Goal: Task Accomplishment & Management: Complete application form

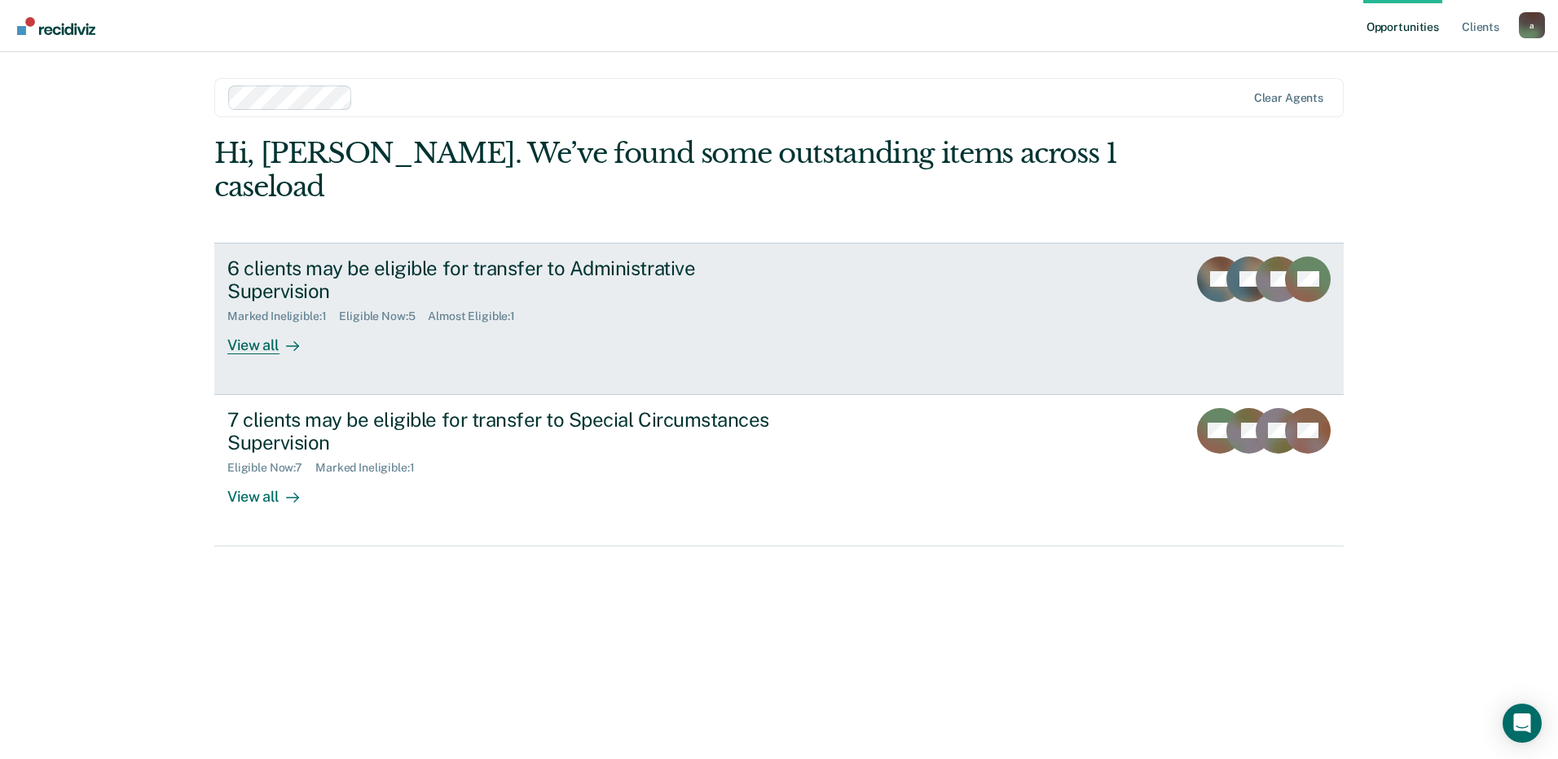
click at [233, 323] on div "View all" at bounding box center [272, 339] width 91 height 32
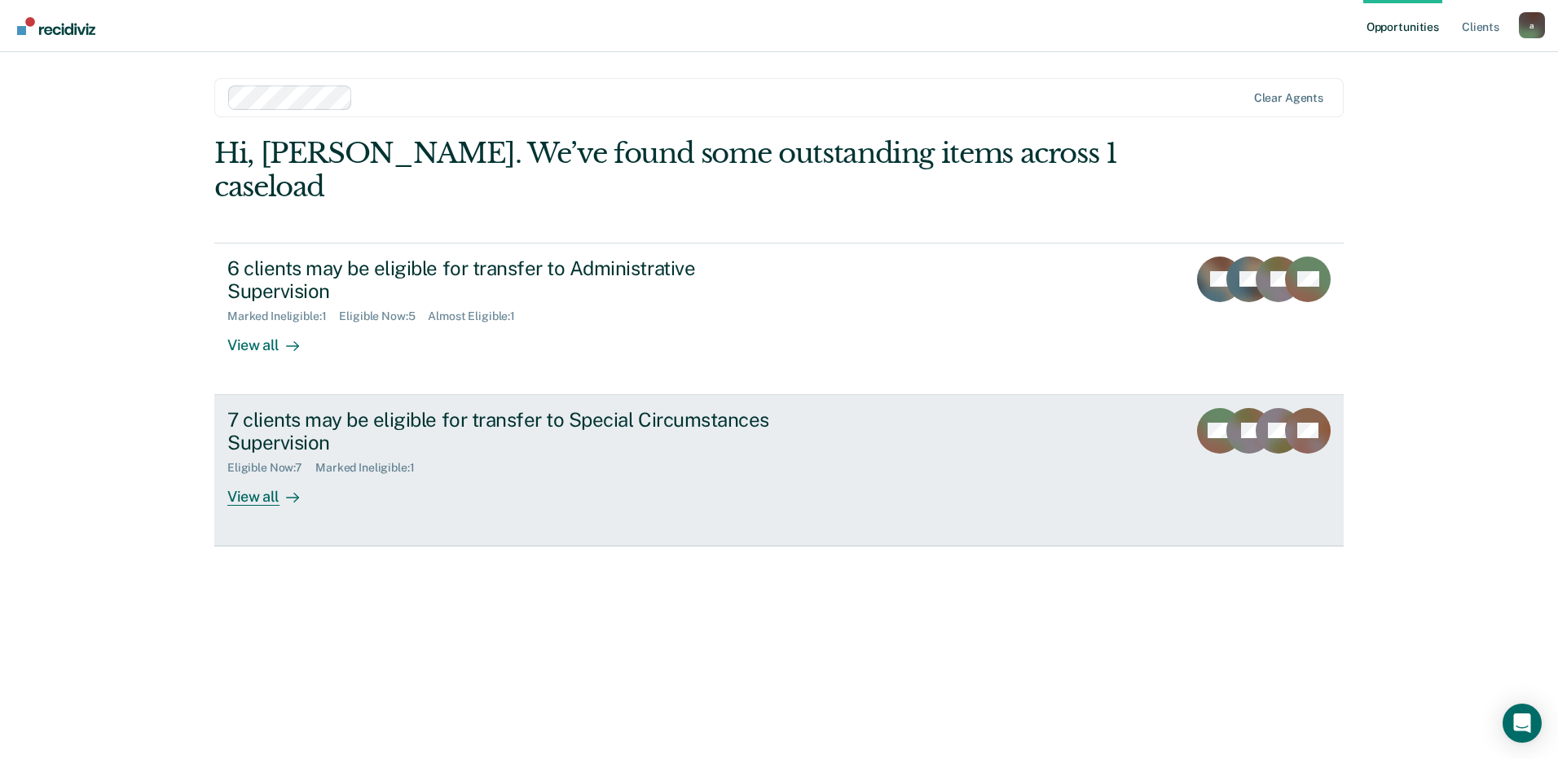
click at [644, 408] on div "7 clients may be eligible for transfer to Special Circumstances Supervision" at bounding box center [513, 431] width 572 height 47
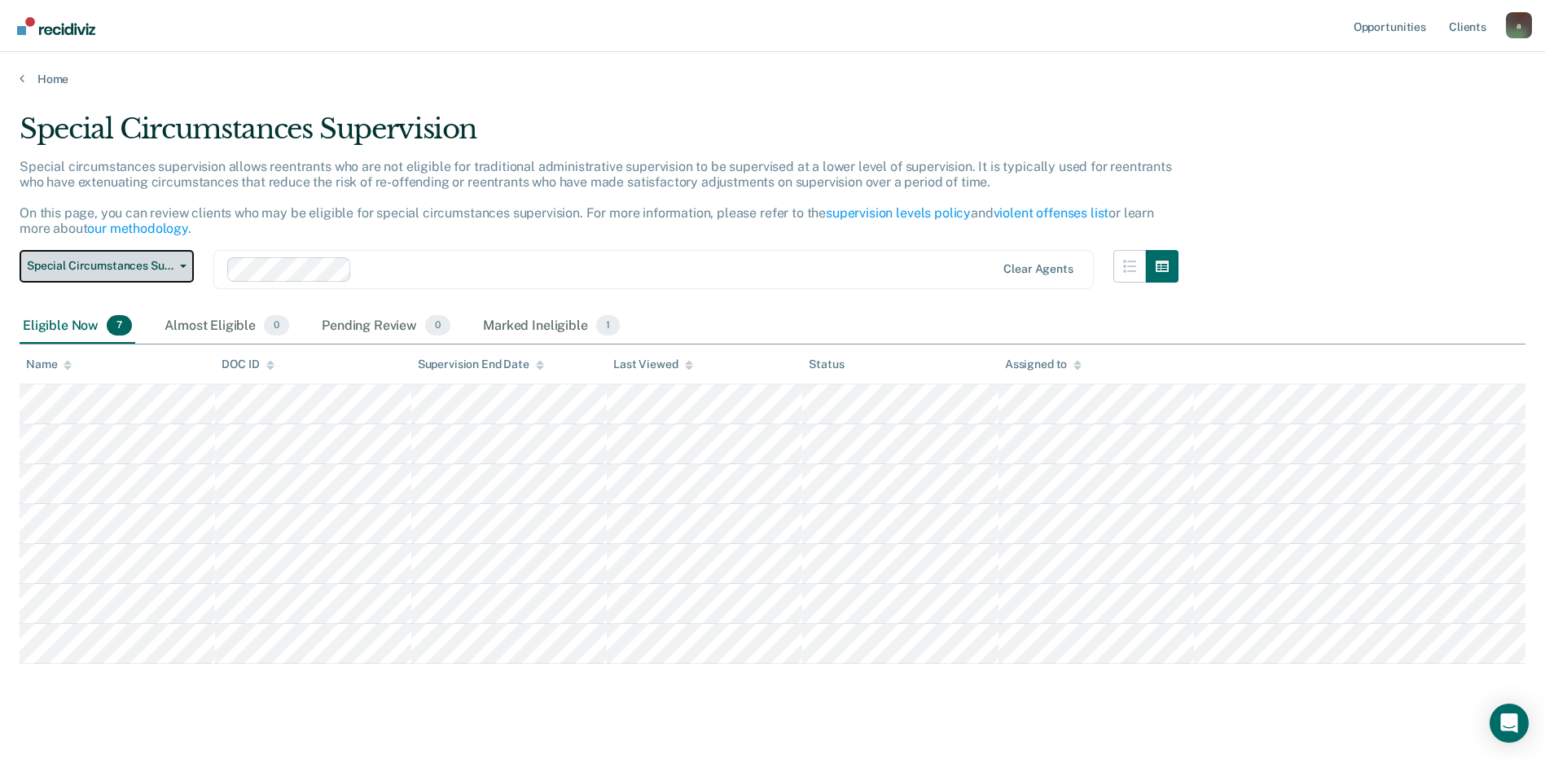
click at [88, 268] on span "Special Circumstances Supervision" at bounding box center [100, 266] width 147 height 14
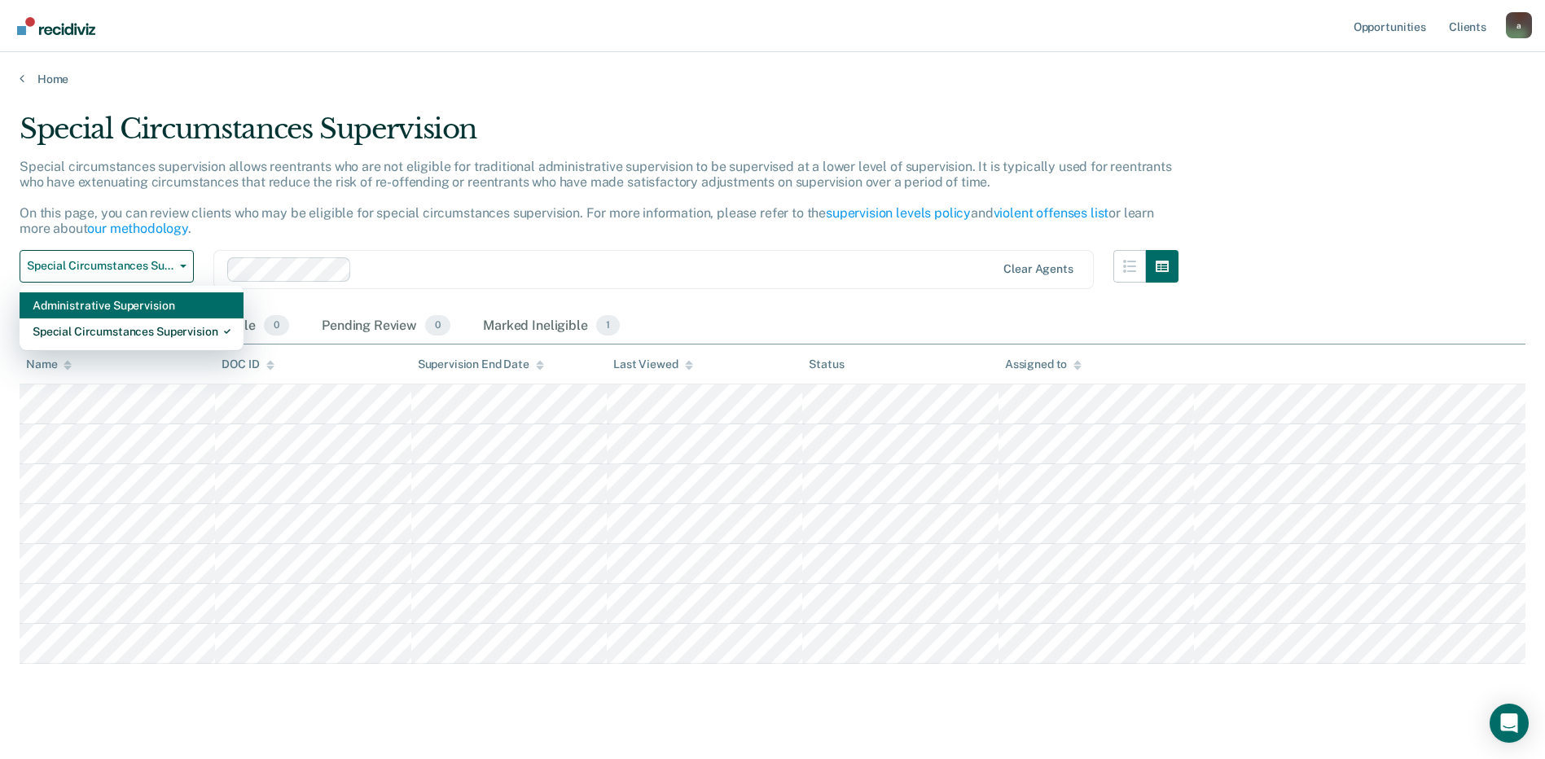
click at [72, 316] on div "Administrative Supervision" at bounding box center [132, 305] width 198 height 26
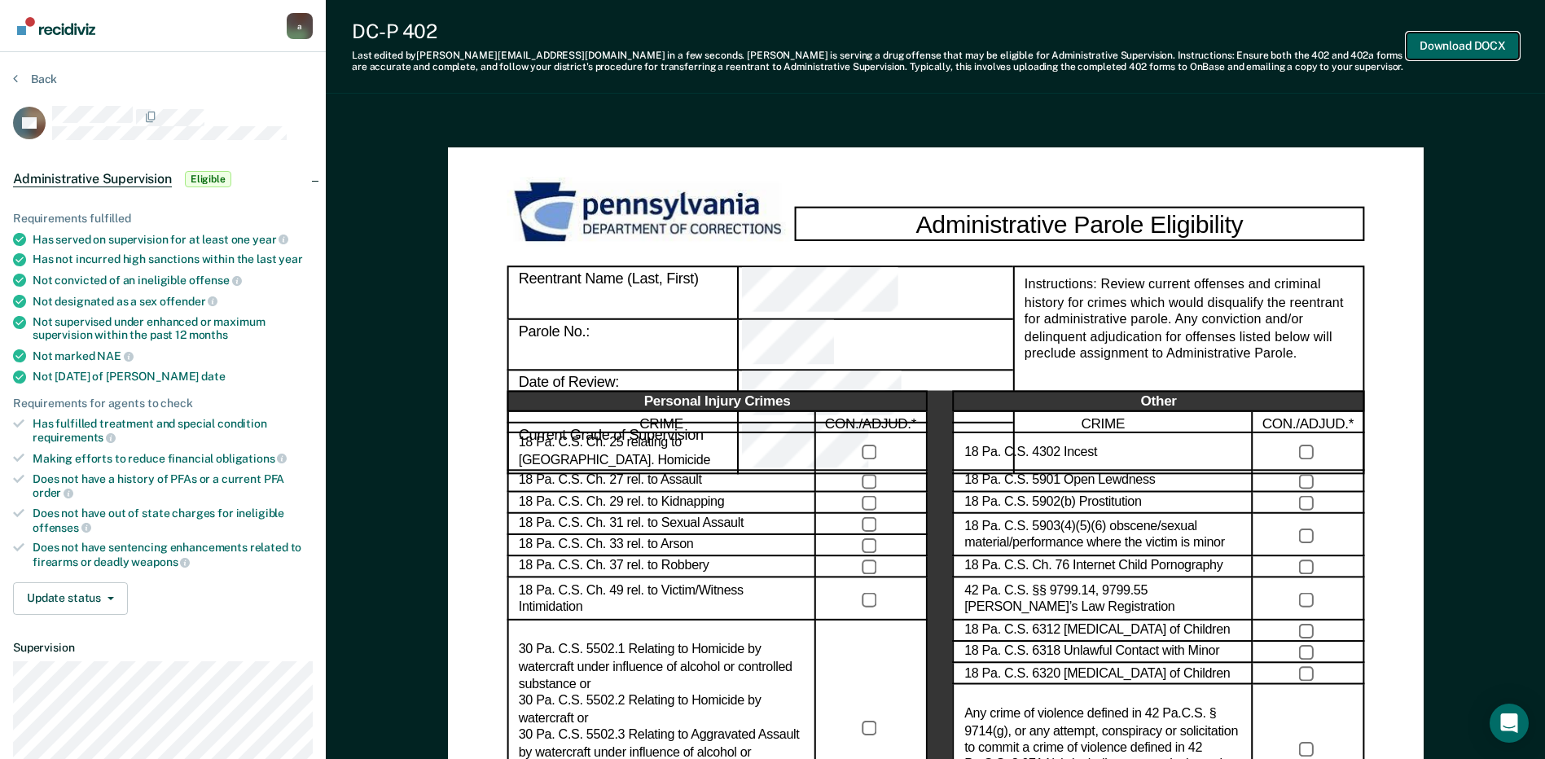
click at [1437, 42] on button "Download DOCX" at bounding box center [1463, 46] width 112 height 27
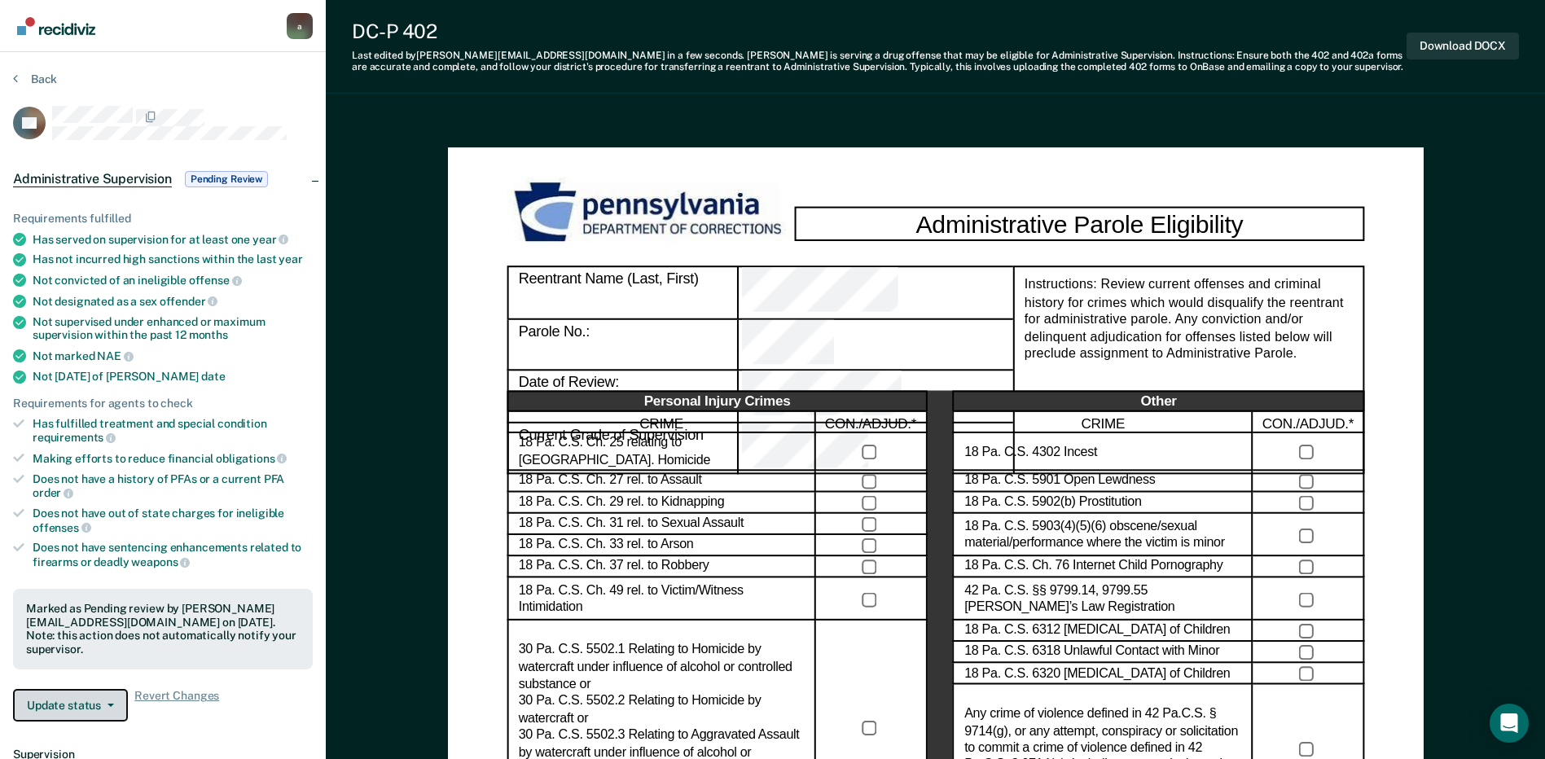
click at [111, 698] on button "Update status" at bounding box center [70, 705] width 115 height 33
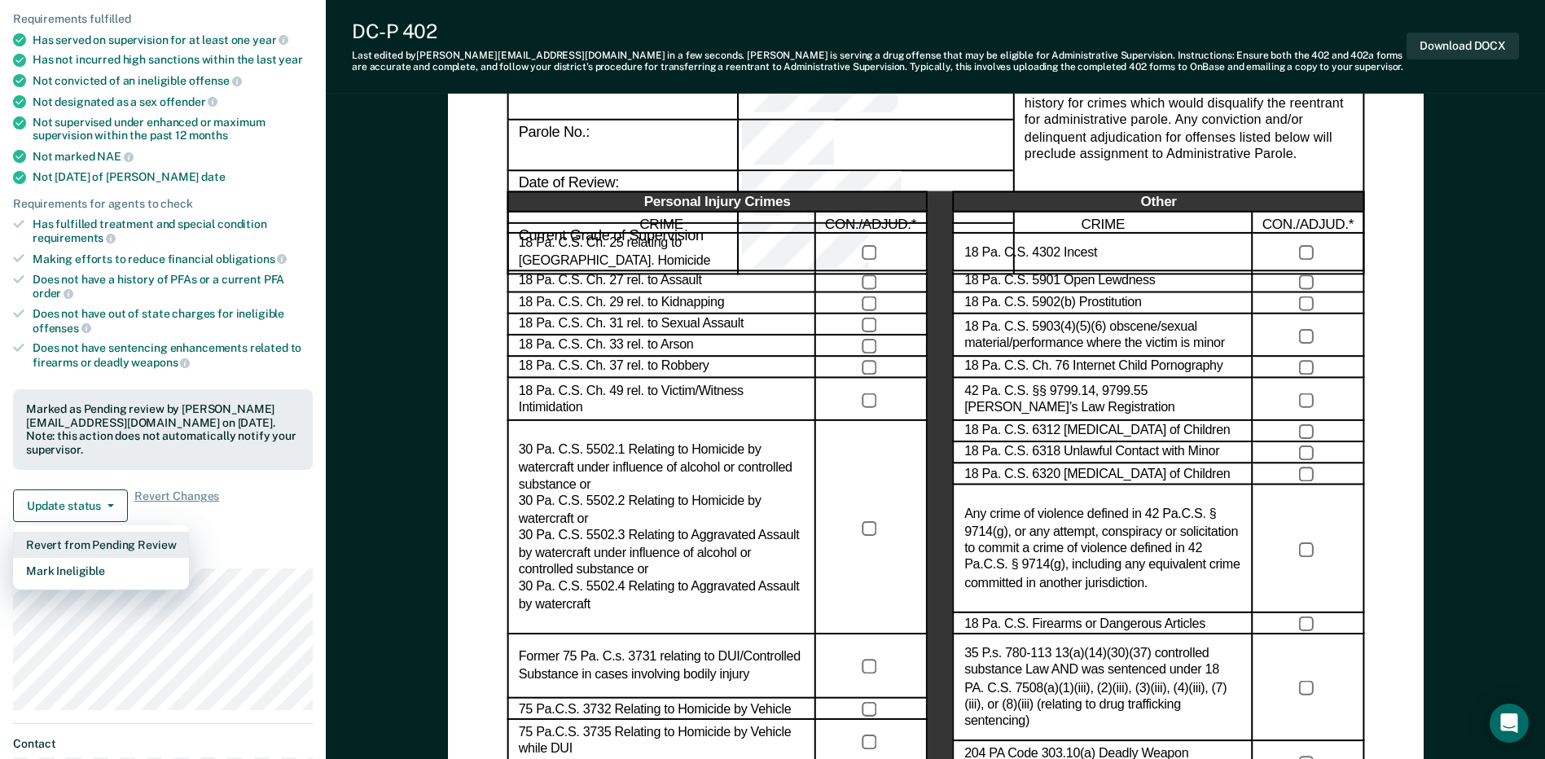
scroll to position [244, 0]
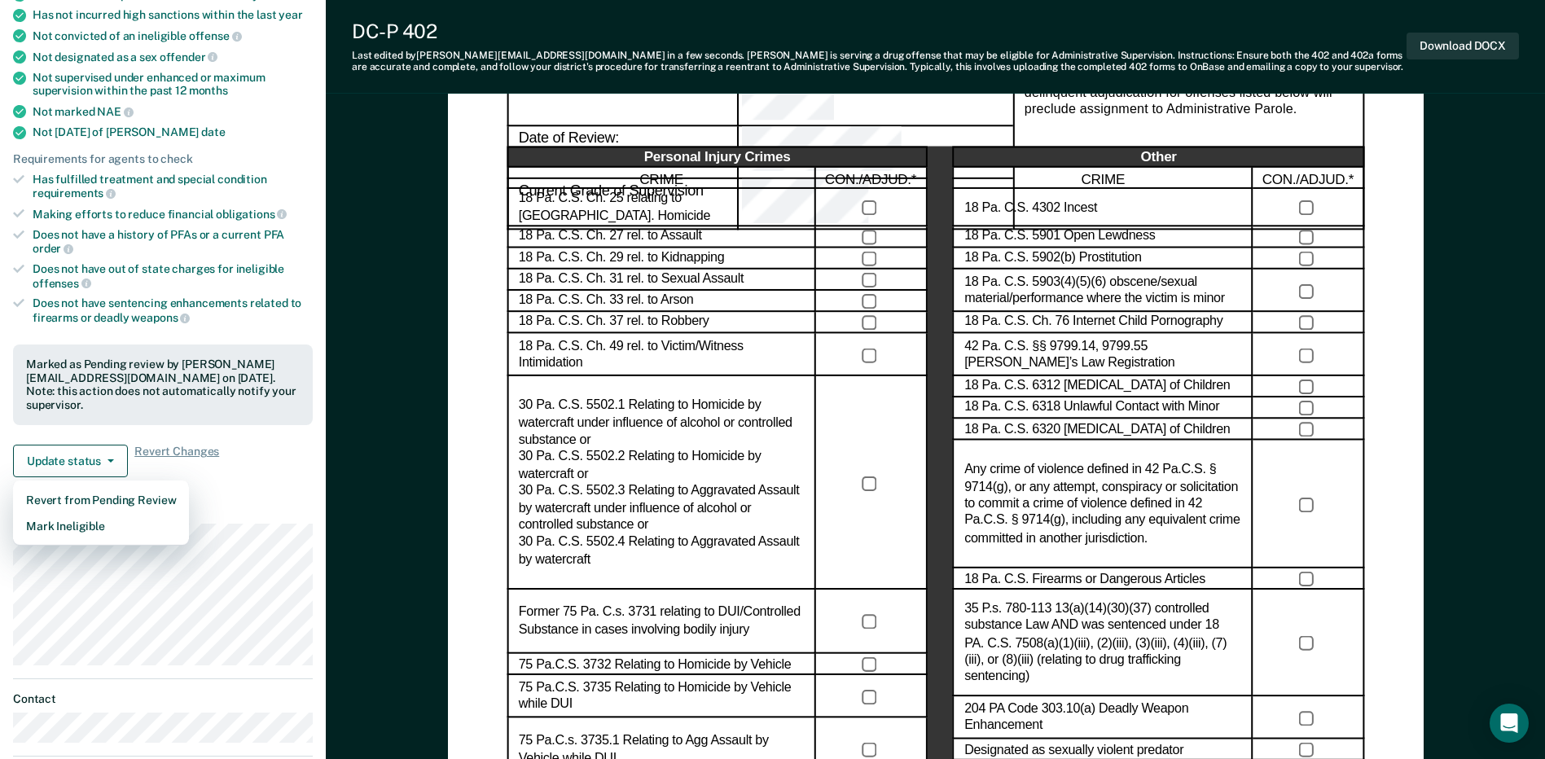
click at [247, 460] on div "Update status Revert from Pending Review Mark Ineligible Revert Changes" at bounding box center [163, 461] width 300 height 33
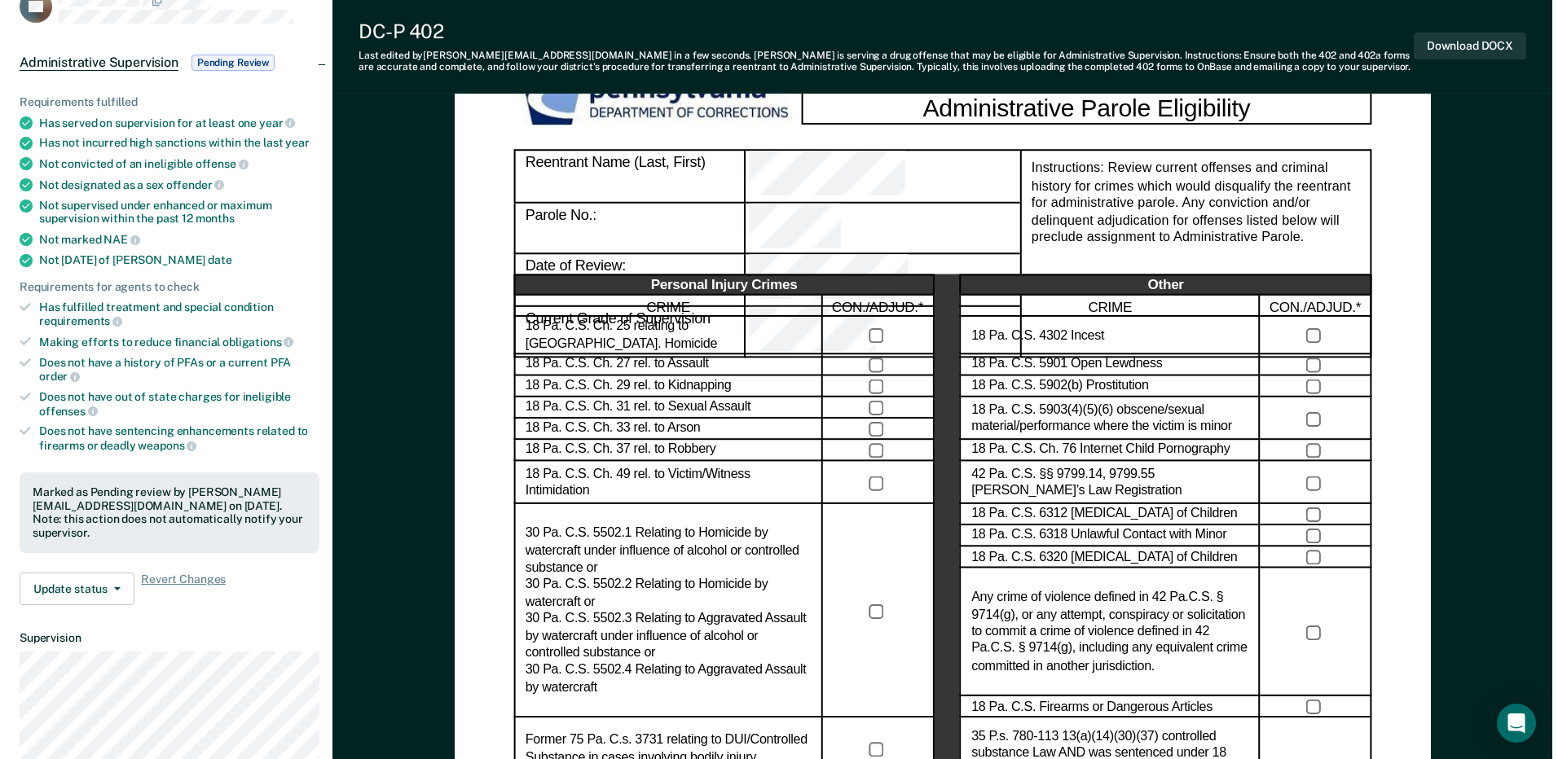
scroll to position [0, 0]
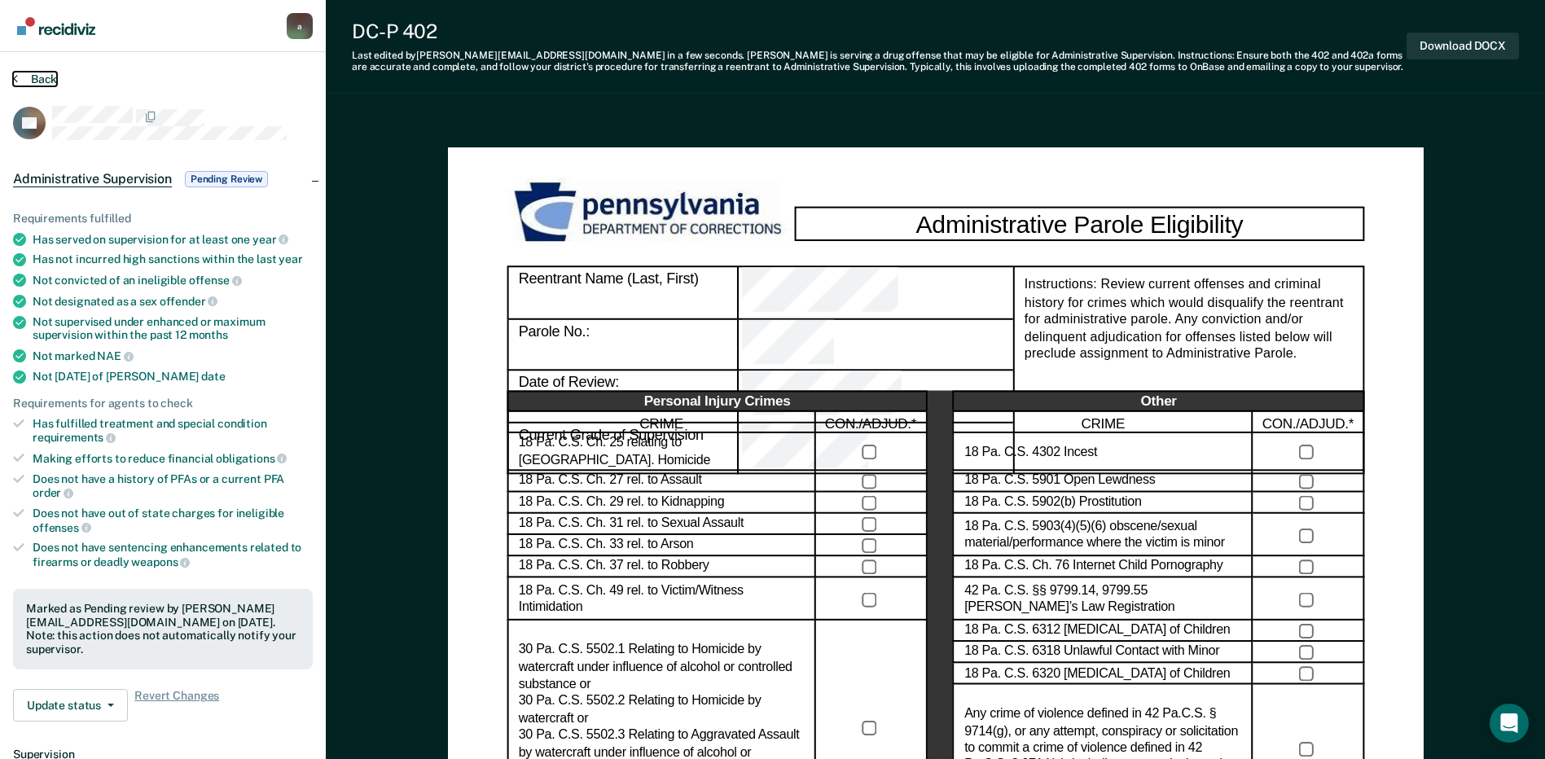
click at [30, 80] on button "Back" at bounding box center [35, 79] width 44 height 15
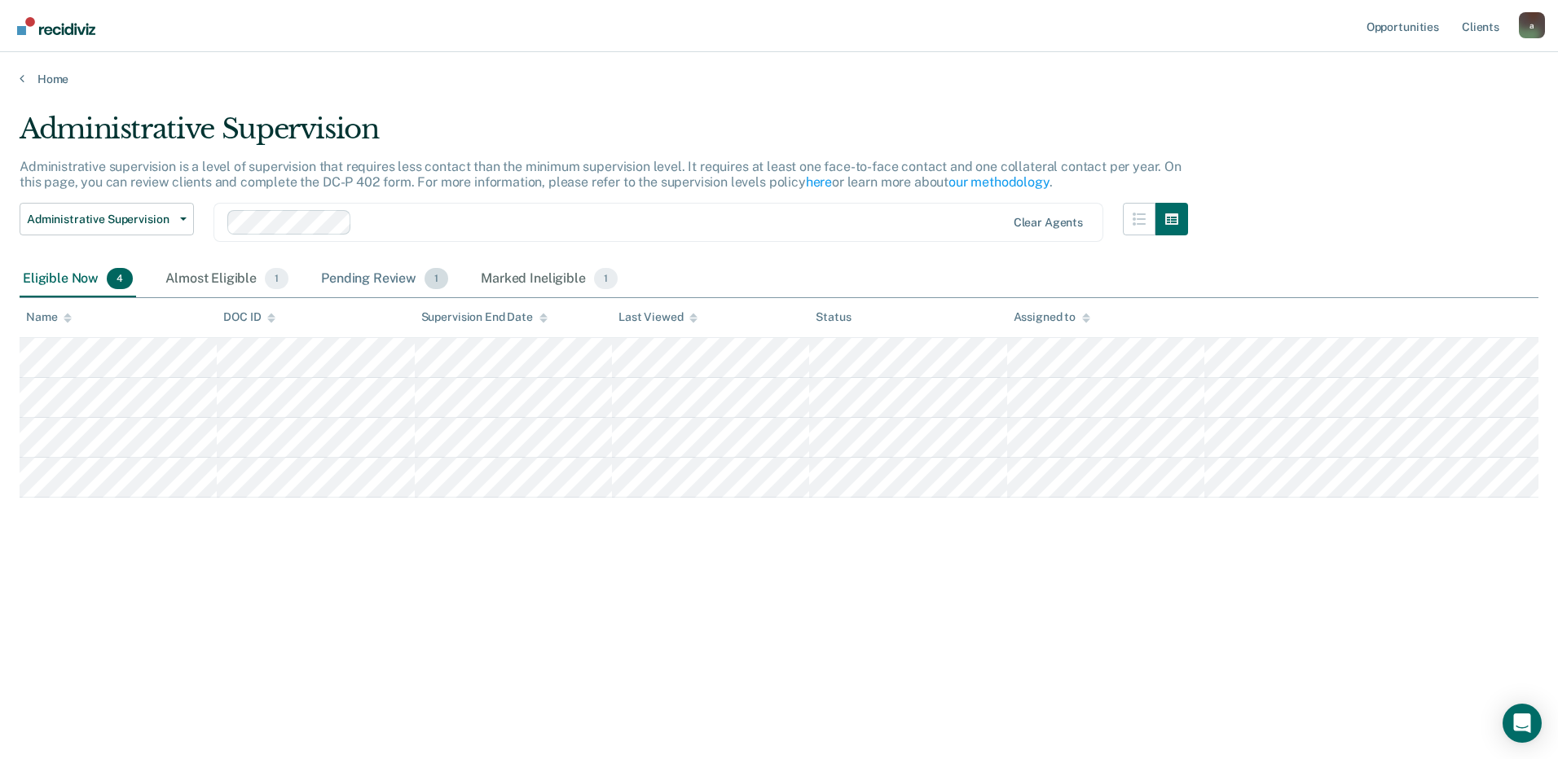
click at [373, 274] on div "Pending Review 1" at bounding box center [385, 279] width 134 height 36
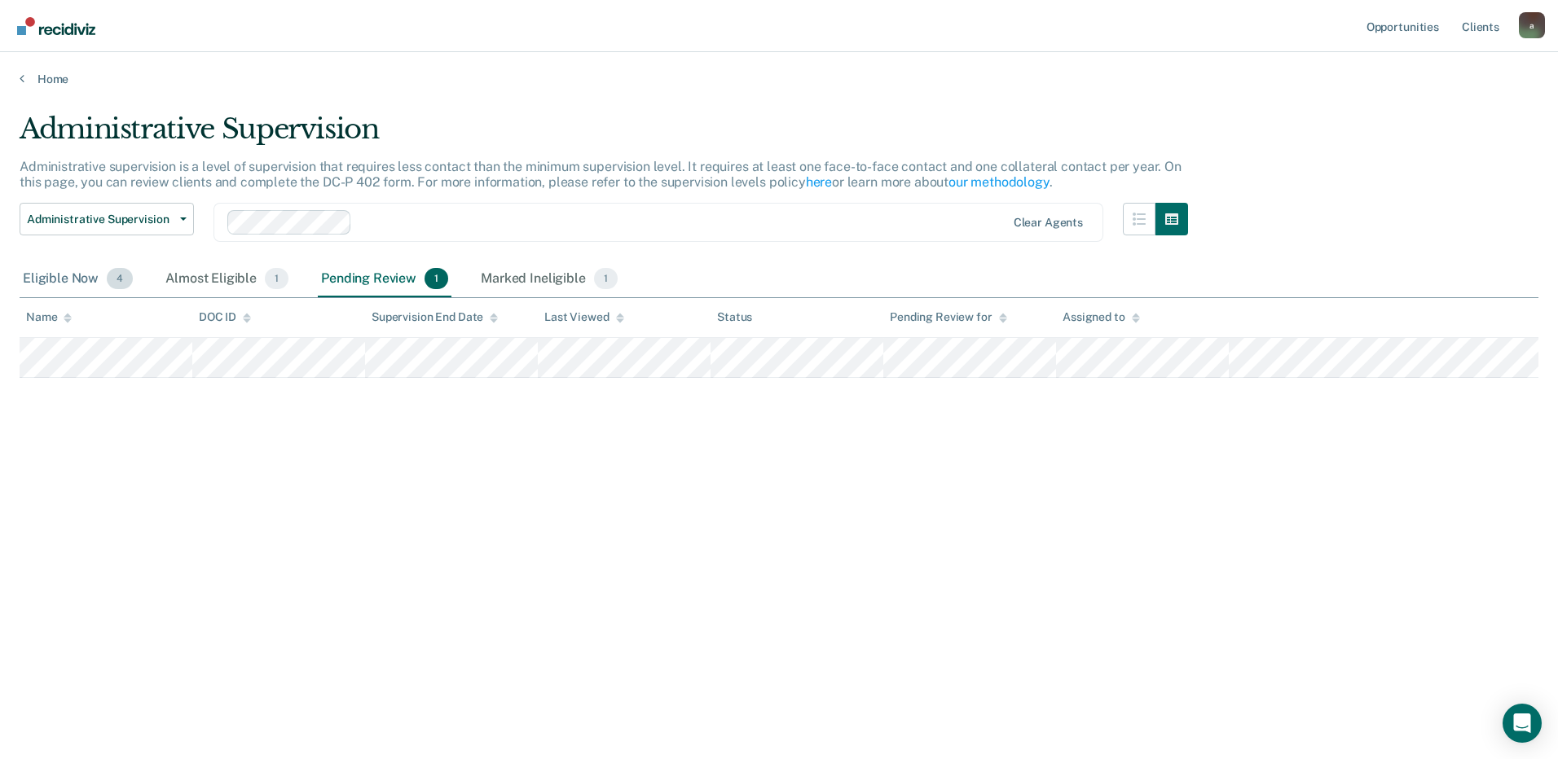
click at [42, 274] on div "Eligible Now 4" at bounding box center [78, 279] width 116 height 36
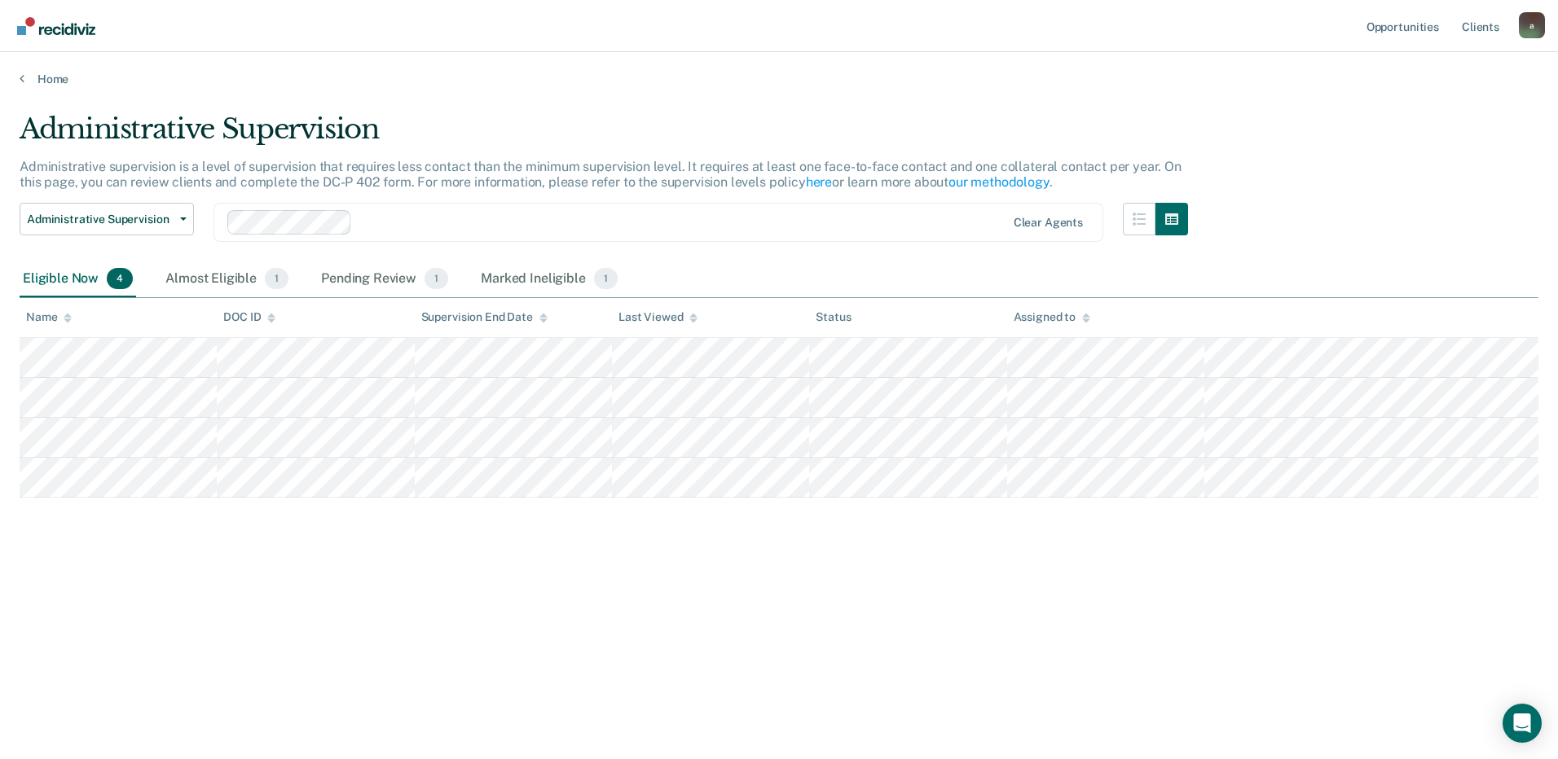
click at [416, 642] on div "Administrative Supervision Administrative supervision is a level of supervision…" at bounding box center [779, 400] width 1518 height 577
click at [446, 658] on div "Administrative Supervision Administrative supervision is a level of supervision…" at bounding box center [779, 400] width 1518 height 577
